Goal: Find specific page/section: Find specific page/section

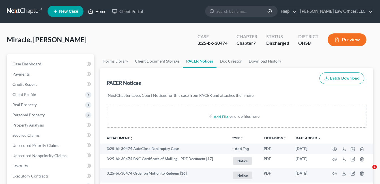
click at [98, 13] on link "Home" at bounding box center [97, 11] width 24 height 10
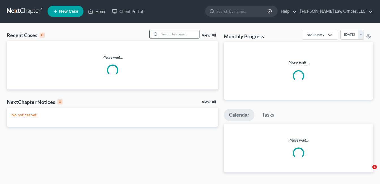
click at [176, 34] on input "search" at bounding box center [180, 34] width 40 height 8
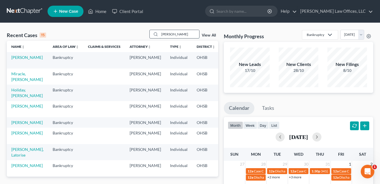
type input "[PERSON_NAME]"
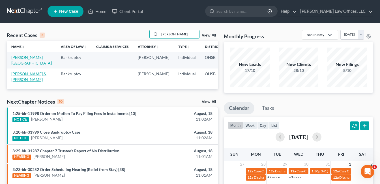
click at [25, 75] on link "[PERSON_NAME] & [PERSON_NAME]" at bounding box center [28, 76] width 35 height 10
select select "1"
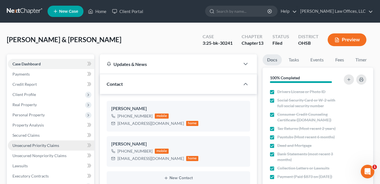
click at [35, 144] on span "Unsecured Priority Claims" at bounding box center [35, 145] width 47 height 5
